Goal: Information Seeking & Learning: Learn about a topic

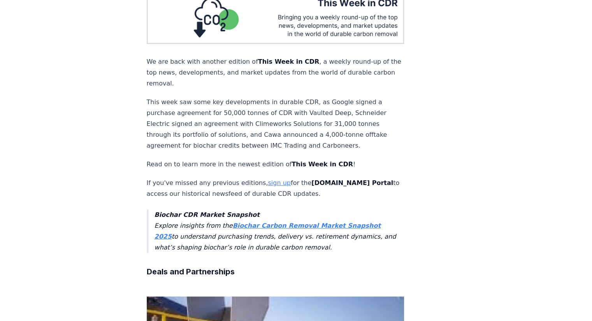
scroll to position [78, 0]
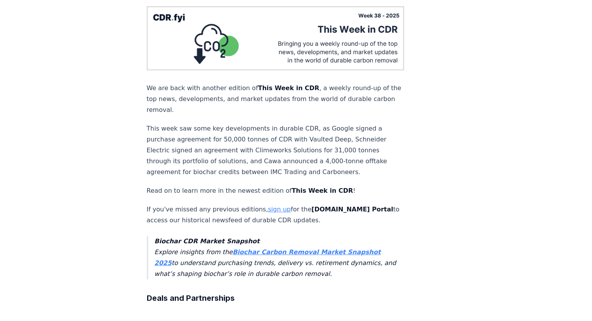
click at [268, 206] on link "sign up" at bounding box center [279, 209] width 23 height 7
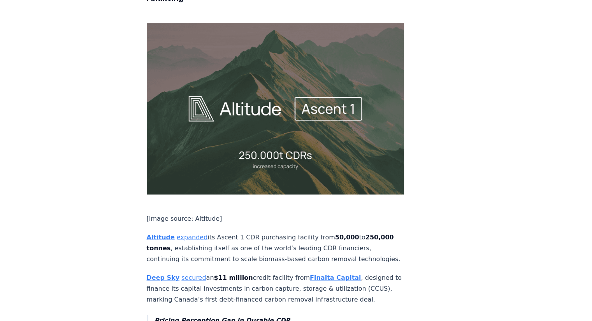
scroll to position [1439, 0]
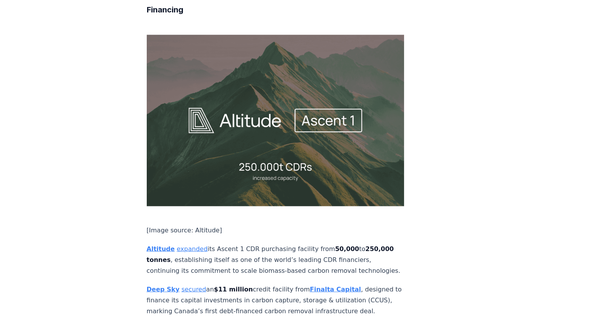
click at [163, 245] on strong "Altitude" at bounding box center [161, 248] width 28 height 7
click at [239, 244] on p "Altitude expanded its Ascent 1 CDR purchasing facility from 50,000 to 250,000 t…" at bounding box center [276, 260] width 258 height 33
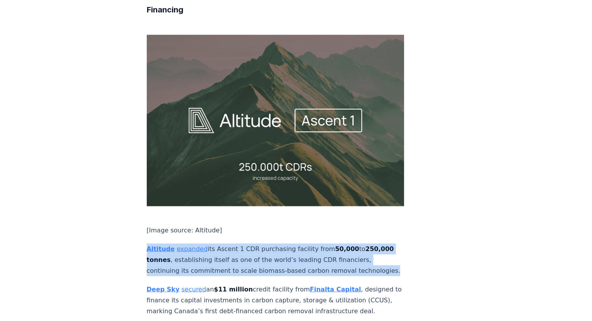
click at [239, 244] on p "Altitude expanded its Ascent 1 CDR purchasing facility from 50,000 to 250,000 t…" at bounding box center [276, 260] width 258 height 33
click at [238, 244] on p "Altitude expanded its Ascent 1 CDR purchasing facility from 50,000 to 250,000 t…" at bounding box center [276, 260] width 258 height 33
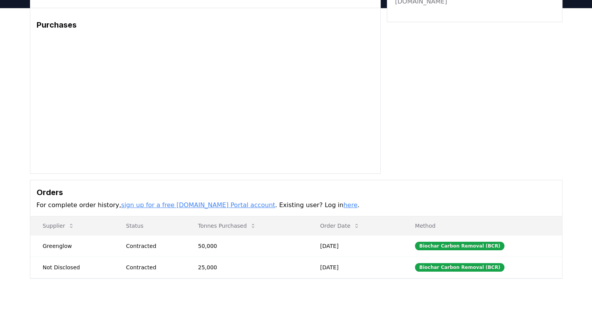
scroll to position [39, 0]
